Goal: Information Seeking & Learning: Learn about a topic

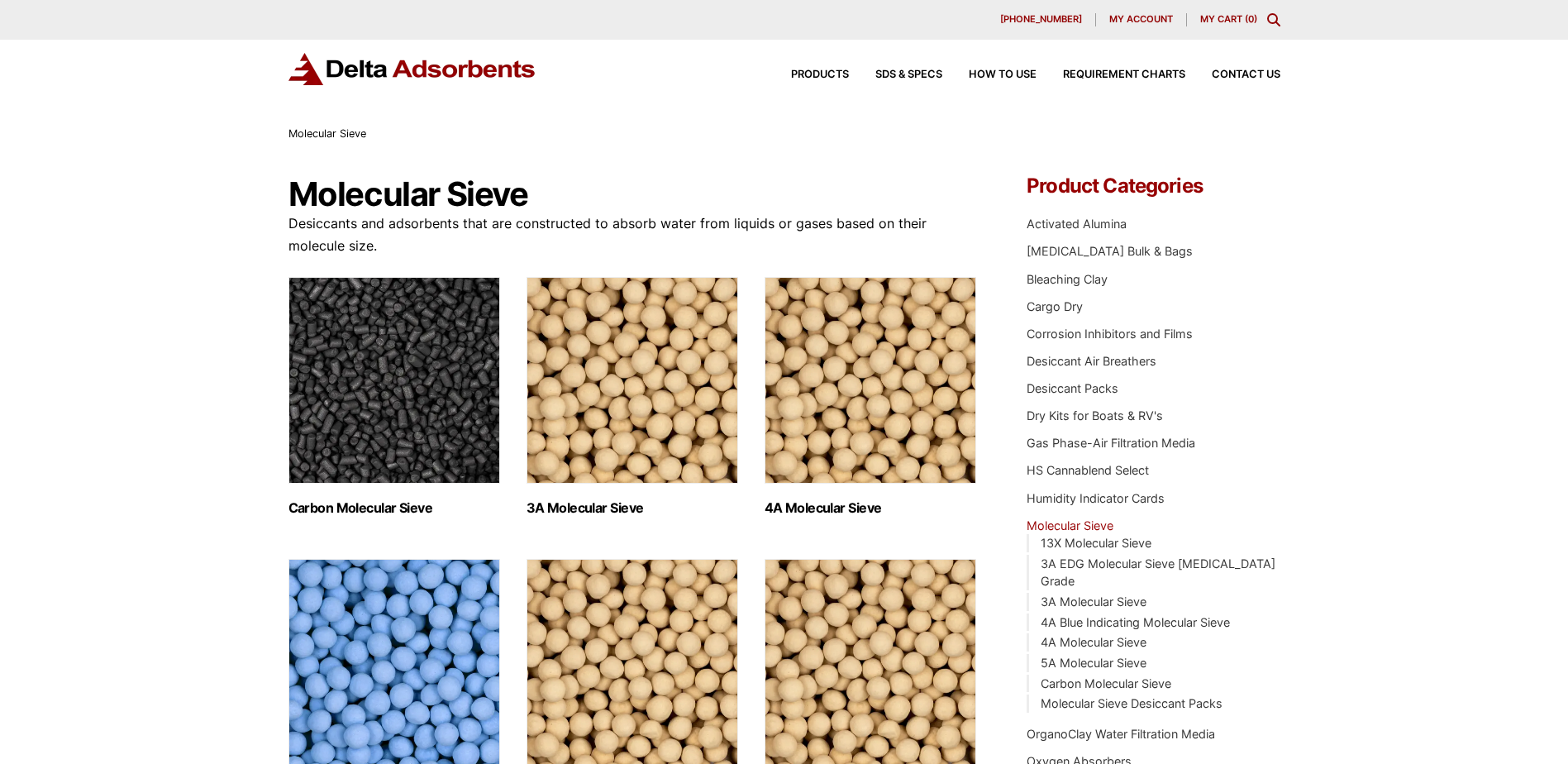
click at [1268, 18] on icon "Toggle Modal Content" at bounding box center [1274, 19] width 13 height 13
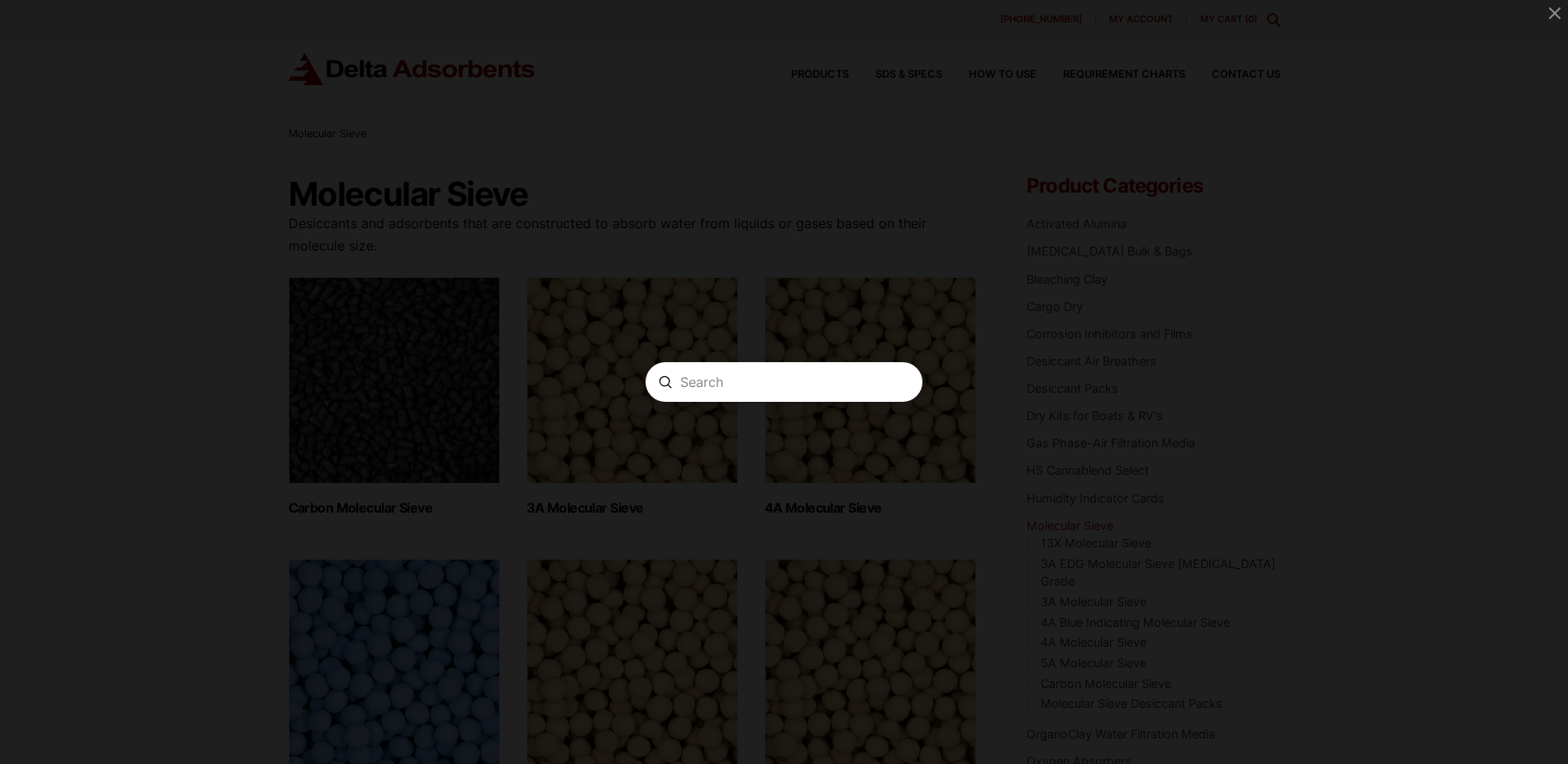
click at [735, 367] on form "Search Submit Clear" at bounding box center [784, 382] width 277 height 40
paste input "MS4A81201"
type input "MS4A81201"
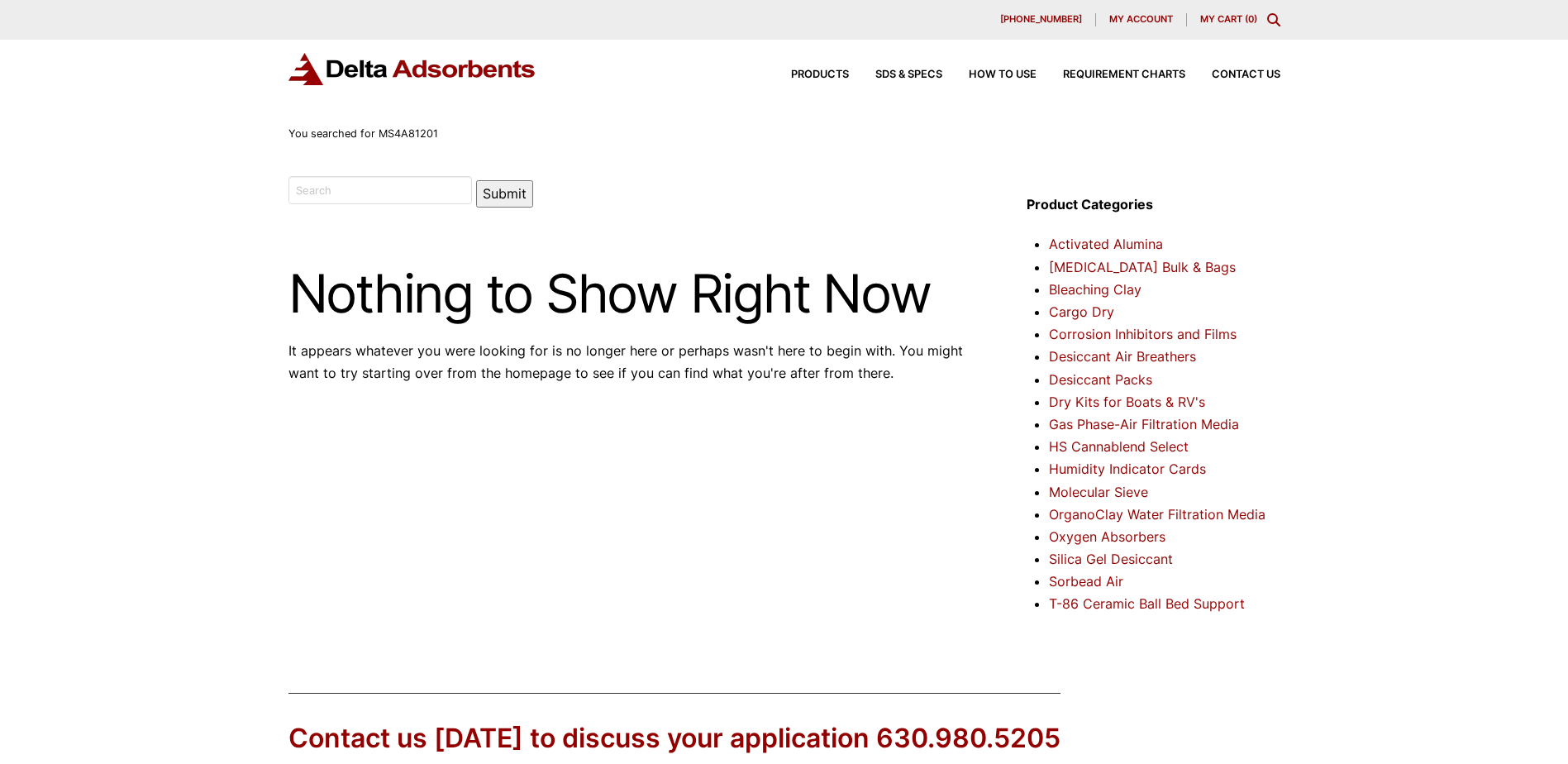
click at [1270, 14] on icon "Toggle Modal Content" at bounding box center [1274, 19] width 13 height 13
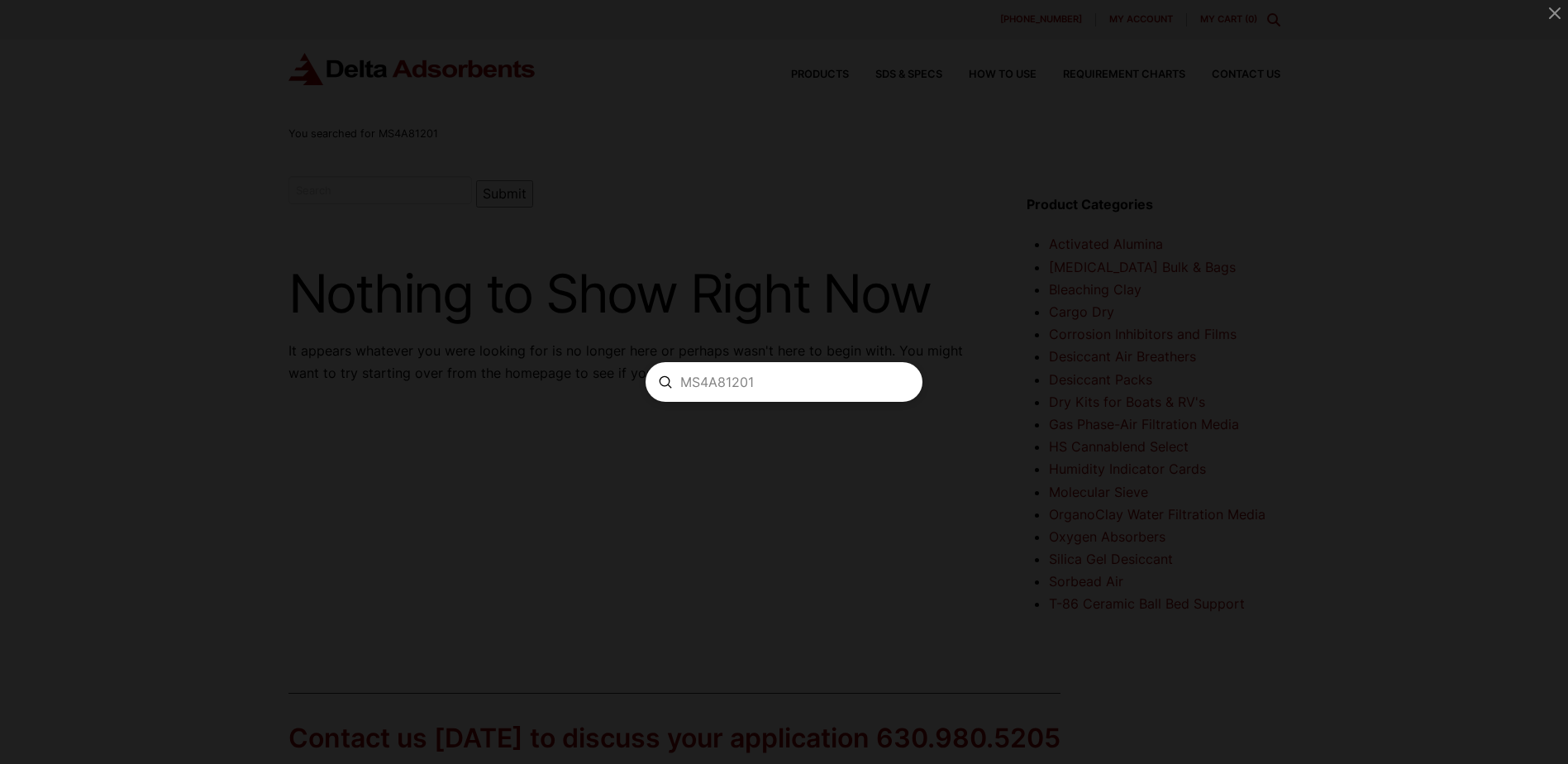
click at [704, 376] on input "MS4A81201" at bounding box center [784, 382] width 207 height 17
paste input "4A 8X12"
type input "4A 8X12"
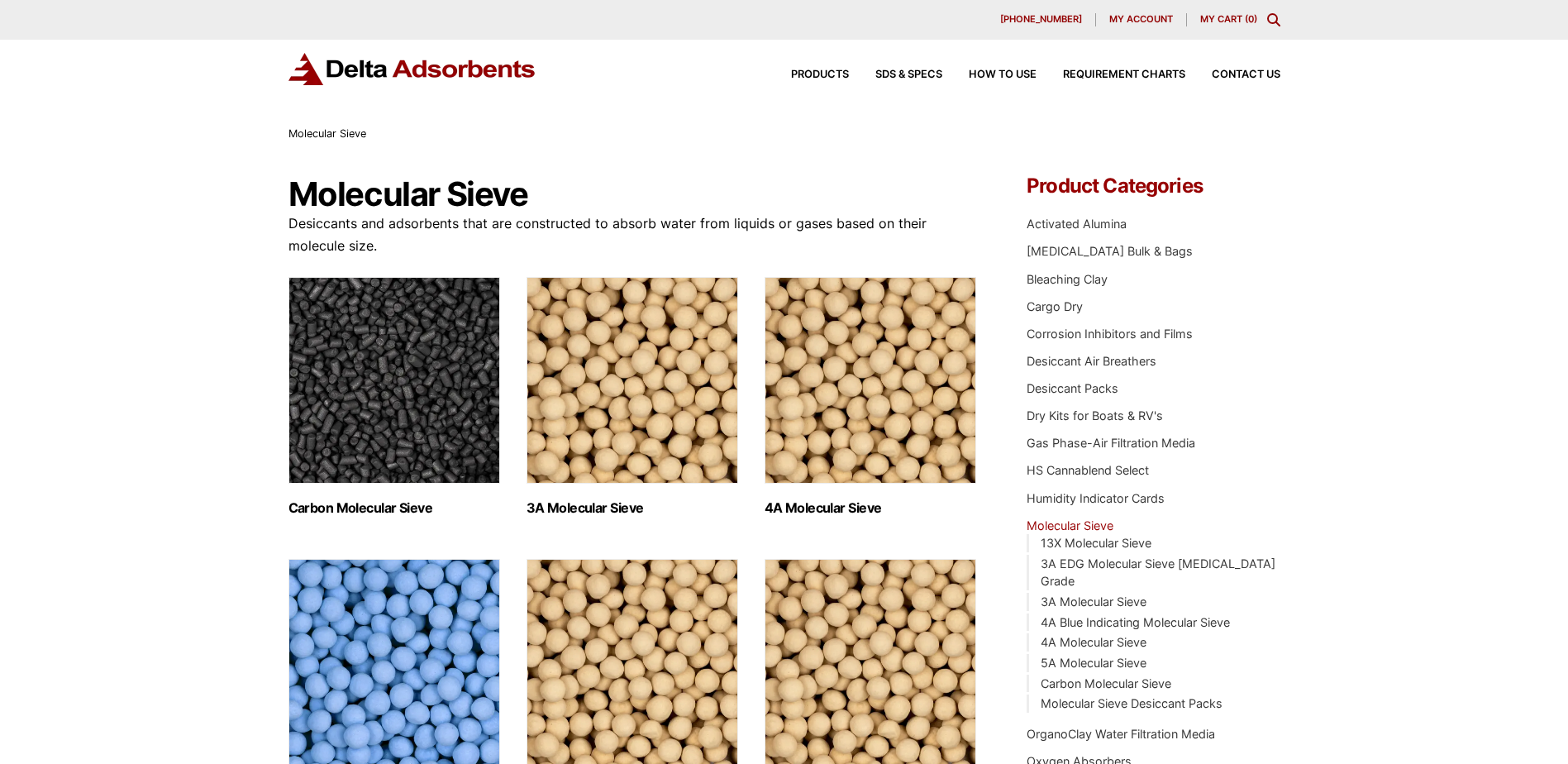
click at [846, 405] on img "Visit product category 4A Molecular Sieve" at bounding box center [870, 380] width 212 height 206
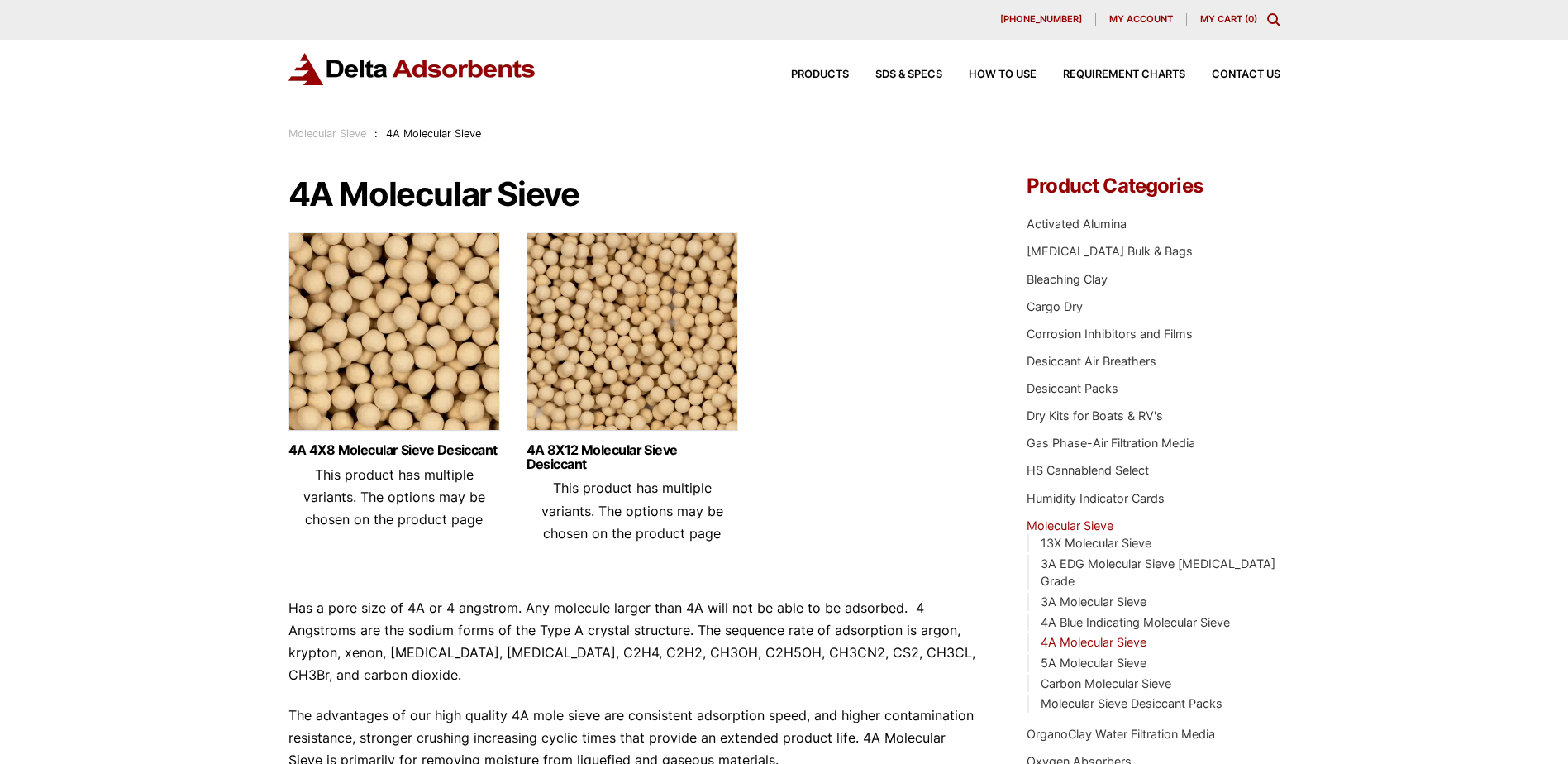
click at [624, 304] on img at bounding box center [632, 335] width 212 height 206
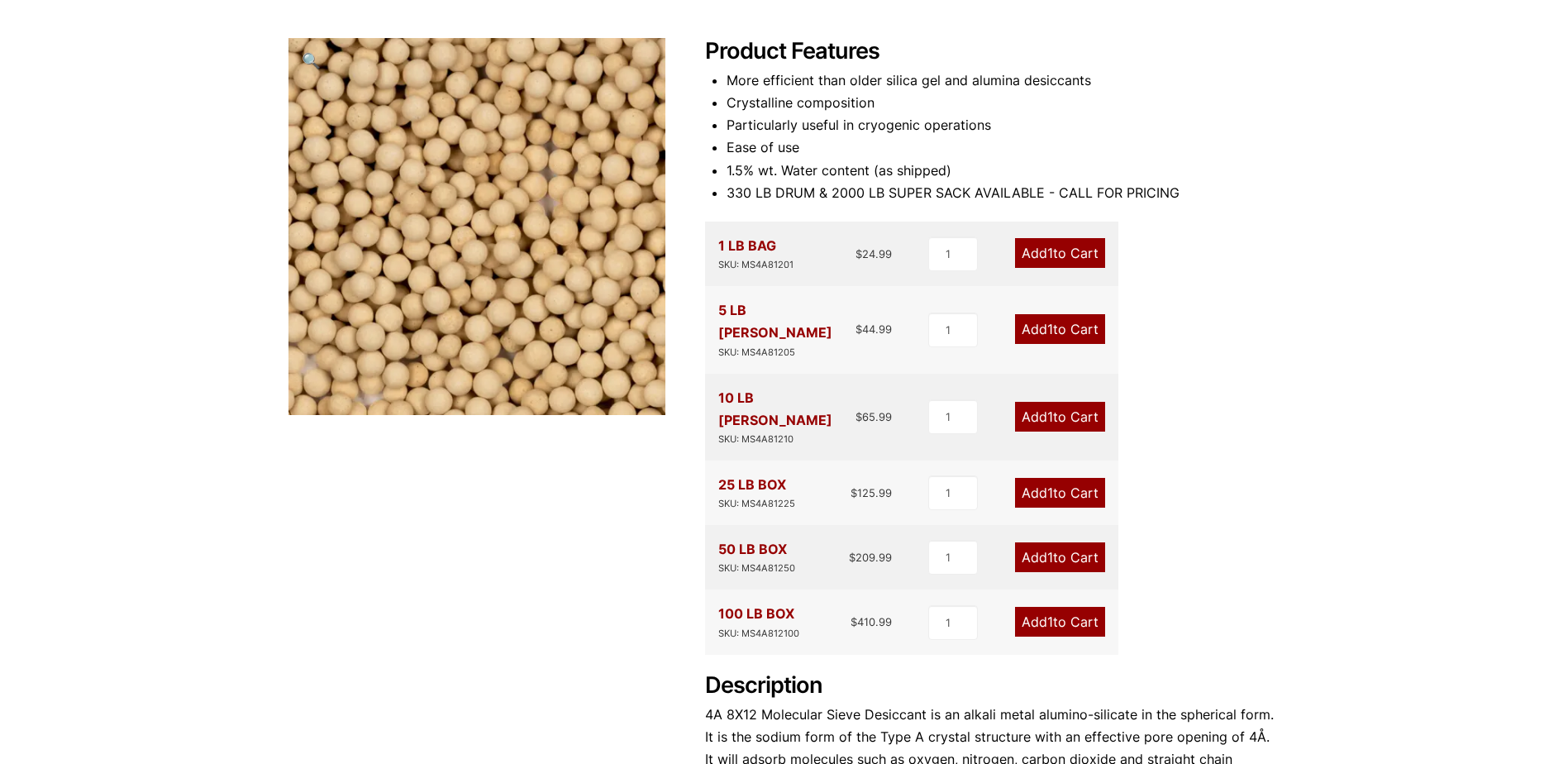
scroll to position [166, 0]
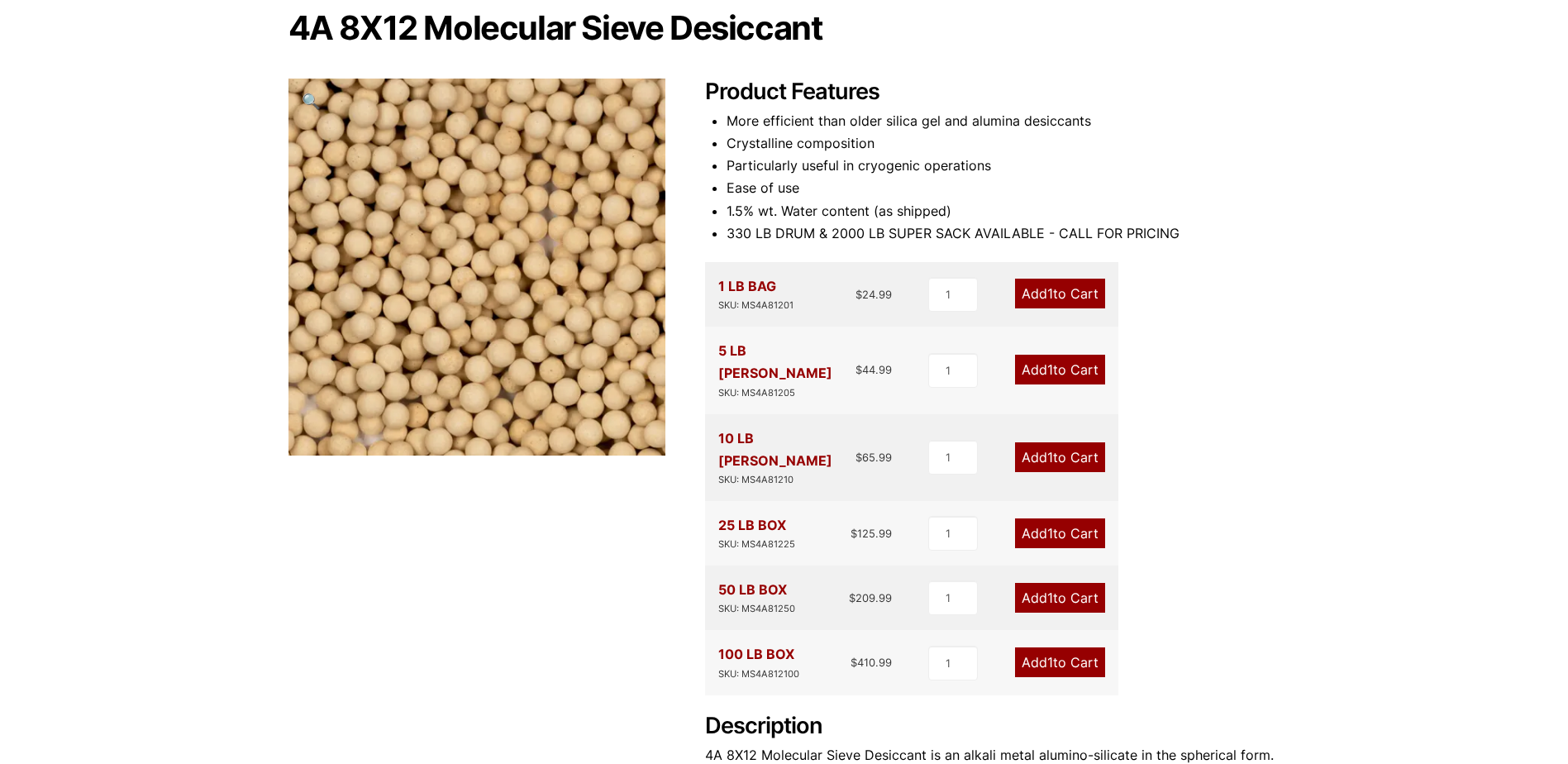
click at [755, 308] on div "SKU: MS4A81201" at bounding box center [756, 306] width 75 height 16
click at [757, 308] on div "SKU: MS4A81201" at bounding box center [756, 306] width 75 height 16
drag, startPoint x: 757, startPoint y: 308, endPoint x: 1045, endPoint y: 149, distance: 329.0
click at [1045, 149] on li "Crystalline composition" at bounding box center [1004, 144] width 554 height 23
